Goal: Find contact information: Find contact information

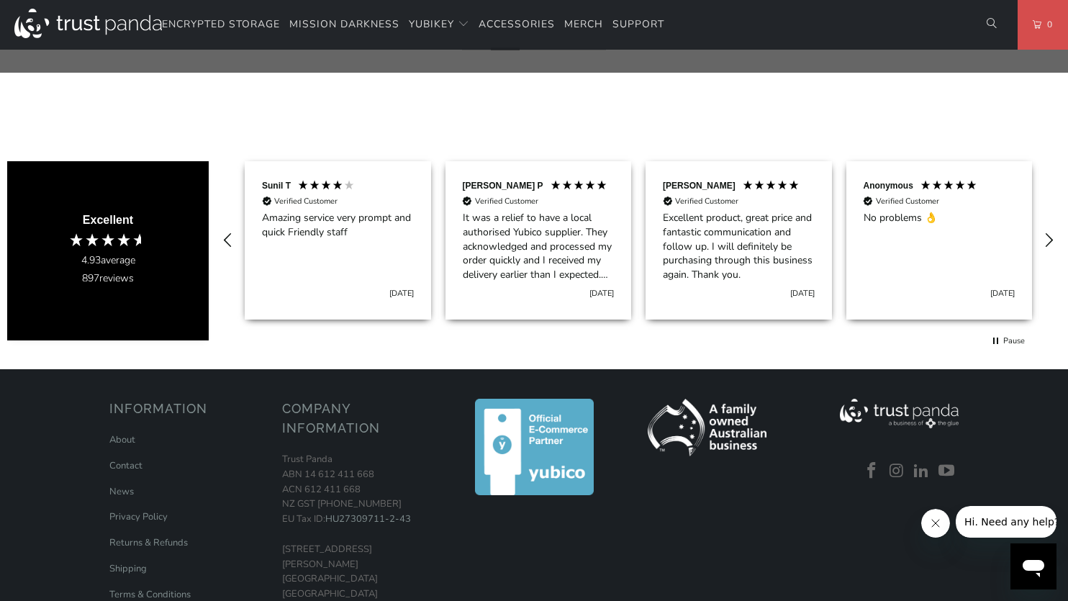
scroll to position [783, 0]
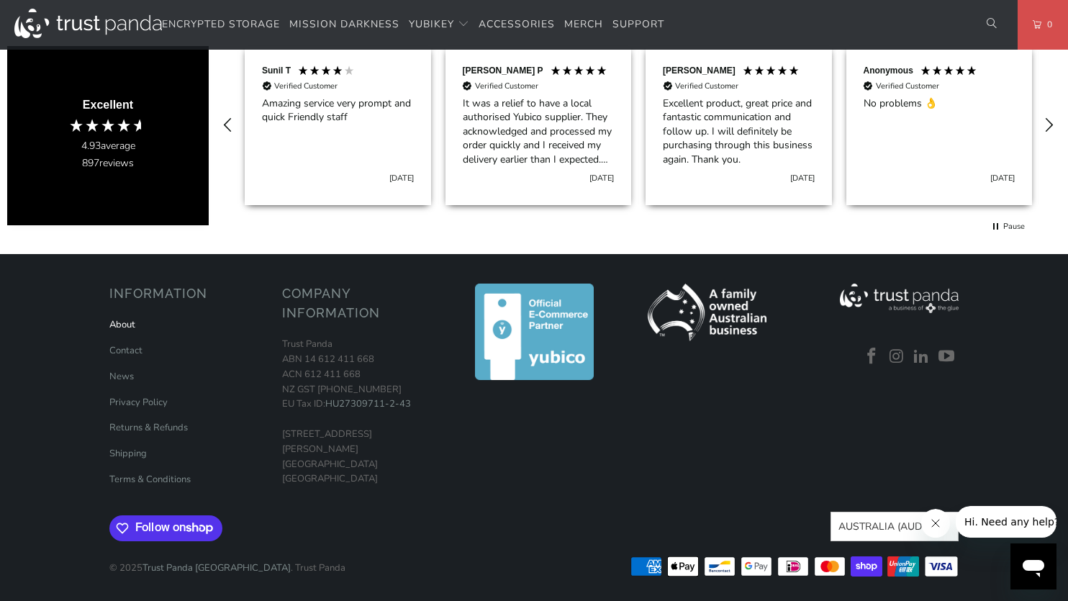
click at [122, 320] on link "About" at bounding box center [122, 324] width 26 height 13
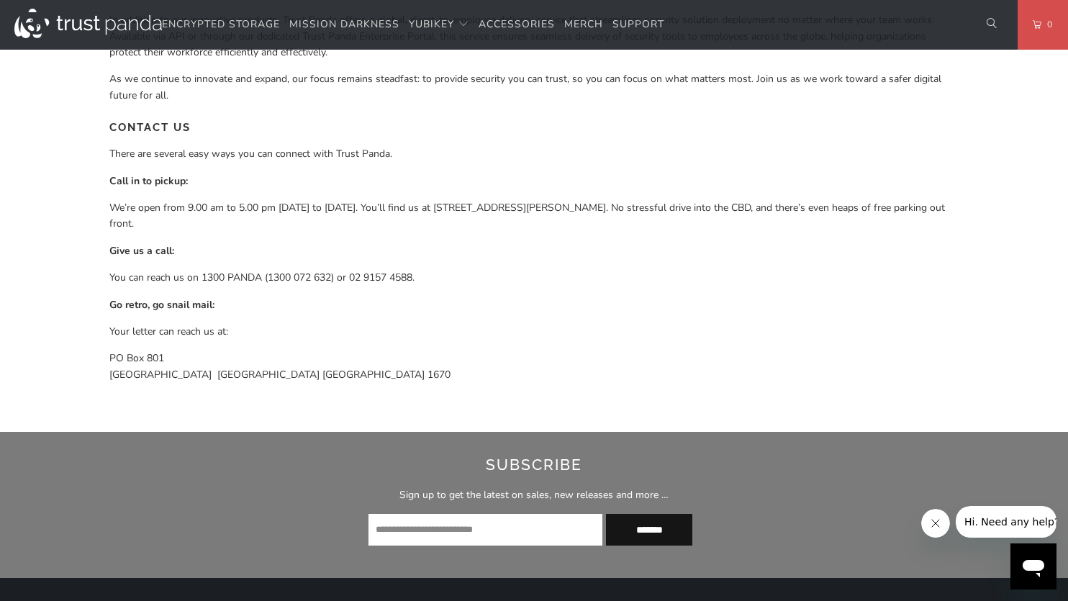
scroll to position [936, 0]
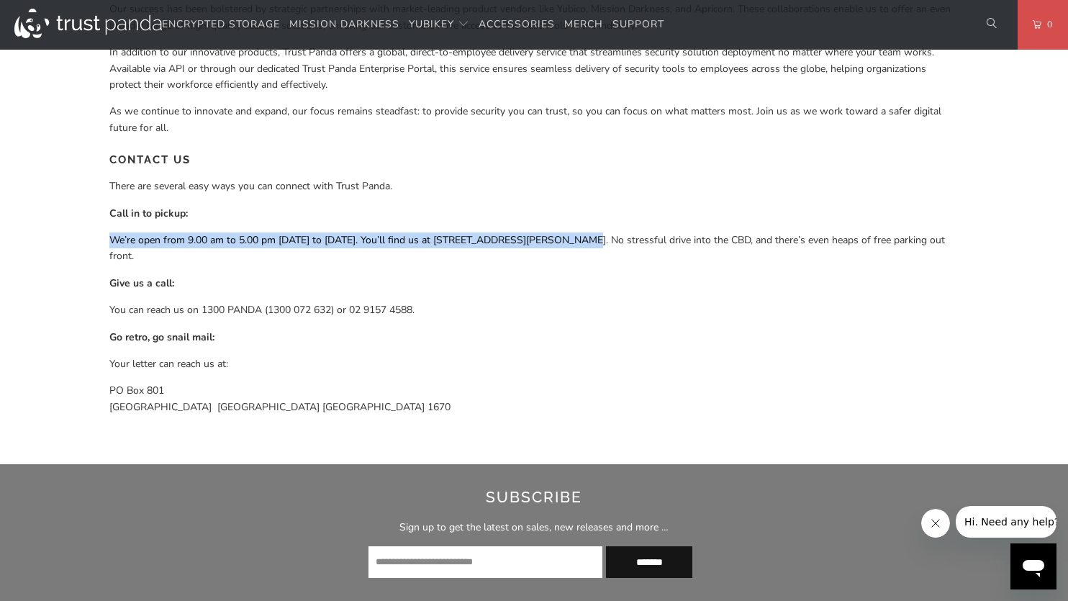
drag, startPoint x: 109, startPoint y: 236, endPoint x: 570, endPoint y: 240, distance: 461.5
copy p "We’re open from 9.00 am to 5.00 pm [DATE] to [DATE]. You’ll find us at [STREET_…"
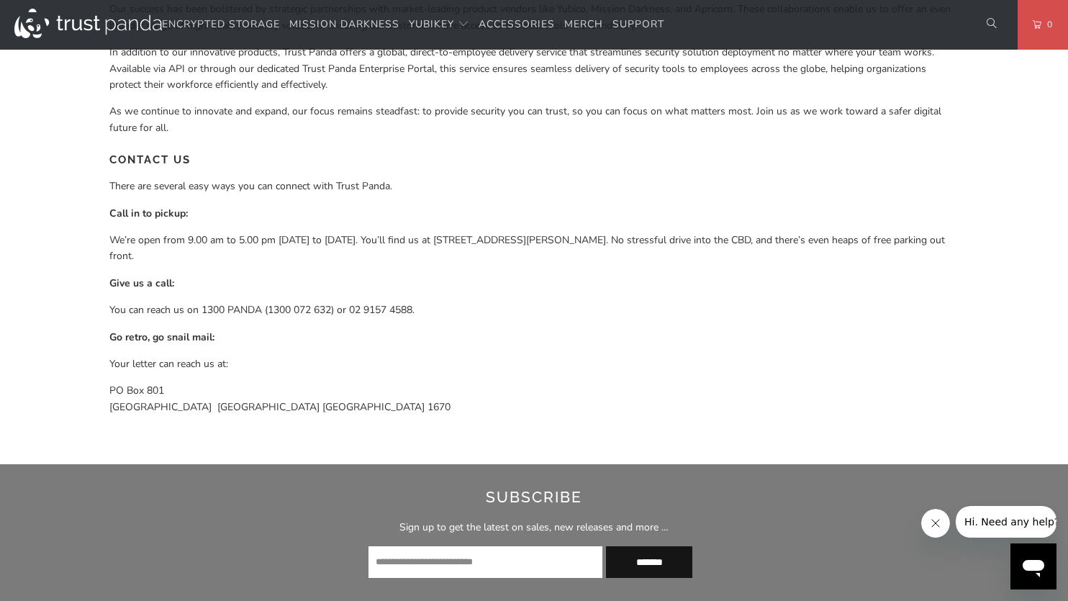
click at [440, 383] on p "[STREET_ADDRESS]" at bounding box center [534, 399] width 850 height 32
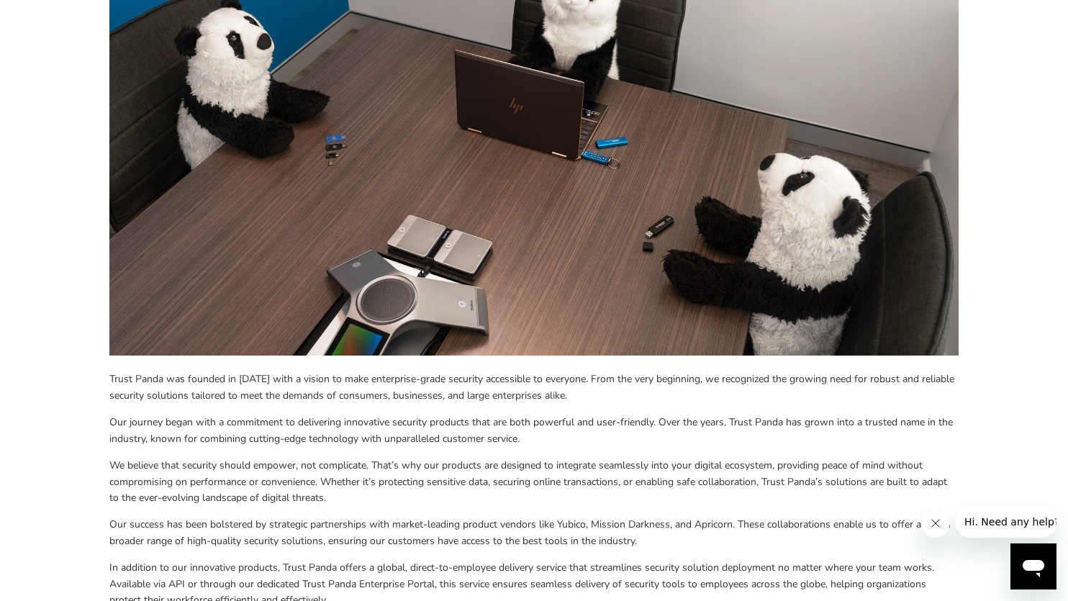
scroll to position [576, 0]
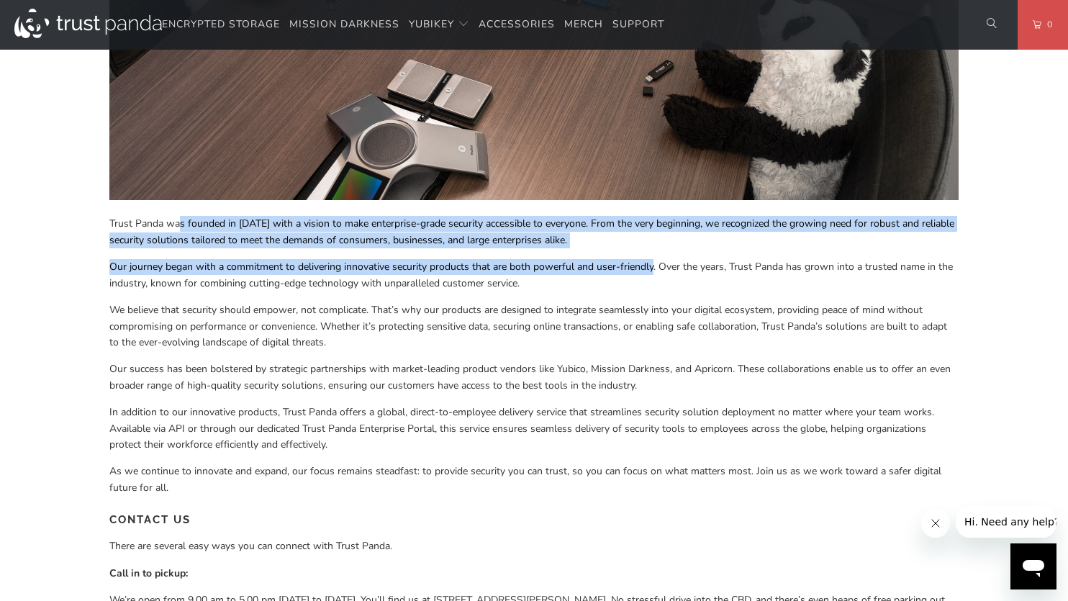
drag, startPoint x: 181, startPoint y: 232, endPoint x: 655, endPoint y: 269, distance: 475.2
click at [655, 269] on div "WHO ARE WE? Trust Panda was founded in [DATE] with a vision to make enterprise-…" at bounding box center [534, 209] width 850 height 1207
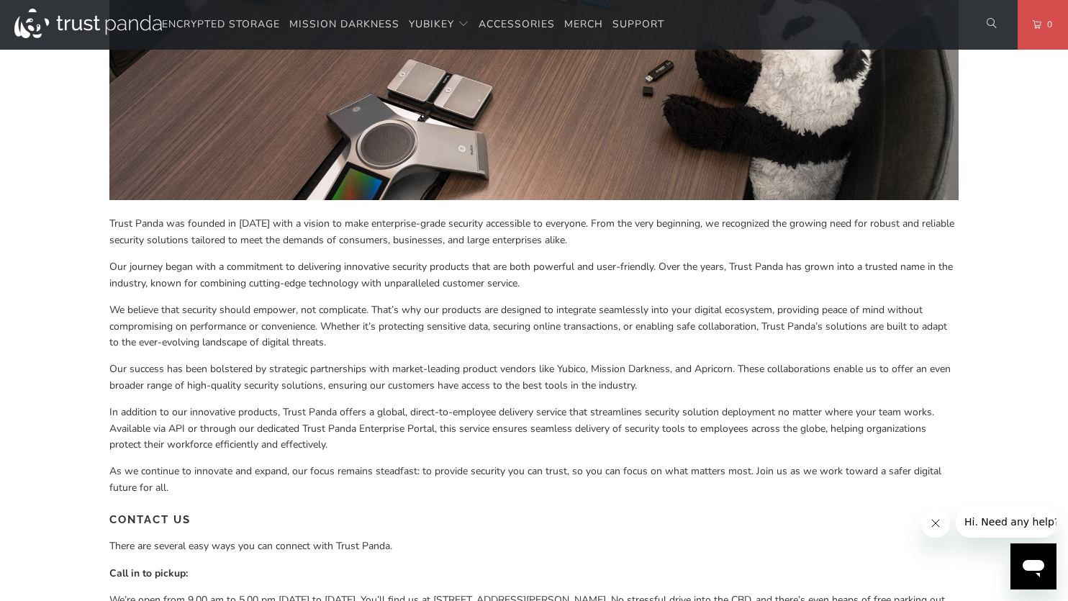
drag, startPoint x: 632, startPoint y: 315, endPoint x: 608, endPoint y: 336, distance: 32.6
click at [630, 317] on span "We believe that security should empower, not complicate. That’s why our product…" at bounding box center [528, 326] width 838 height 46
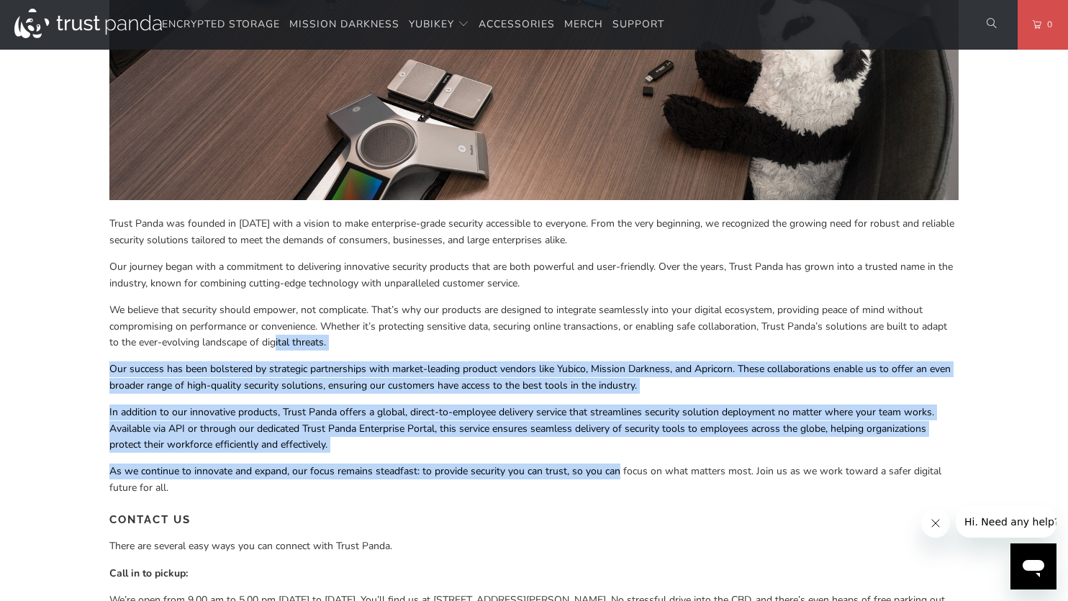
drag, startPoint x: 276, startPoint y: 346, endPoint x: 625, endPoint y: 472, distance: 371.2
click at [618, 456] on div "WHO ARE WE? Trust Panda was founded in [DATE] with a vision to make enterprise-…" at bounding box center [534, 209] width 850 height 1207
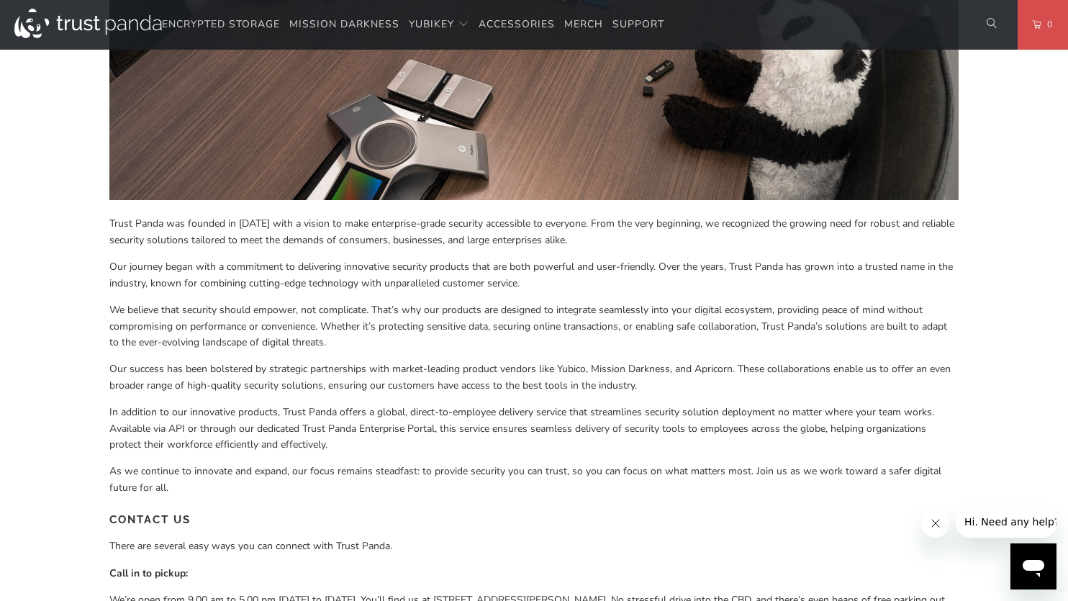
drag, startPoint x: 632, startPoint y: 487, endPoint x: 612, endPoint y: 575, distance: 90.1
click at [632, 488] on p "As we continue to innovate and expand, our focus remains steadfast: to provide …" at bounding box center [534, 480] width 850 height 32
click at [612, 577] on p "Call in to pickup:" at bounding box center [534, 574] width 850 height 16
